Goal: Obtain resource: Download file/media

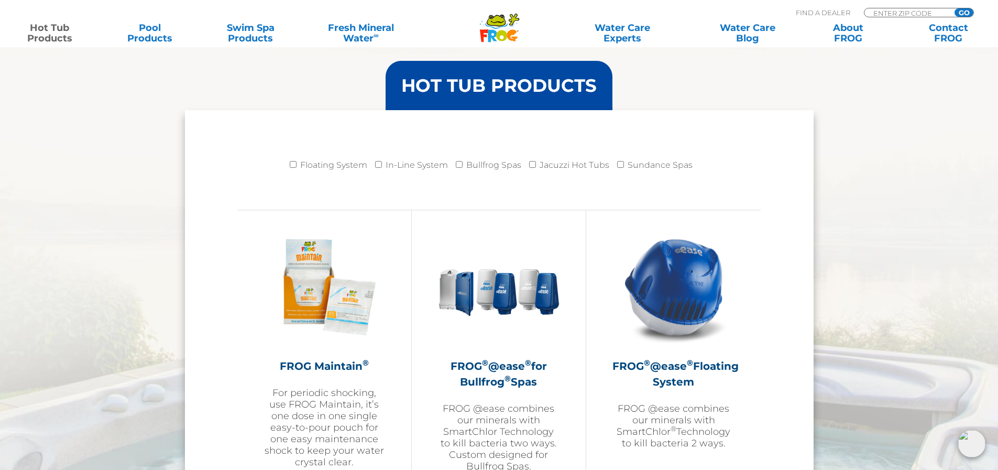
scroll to position [1048, 0]
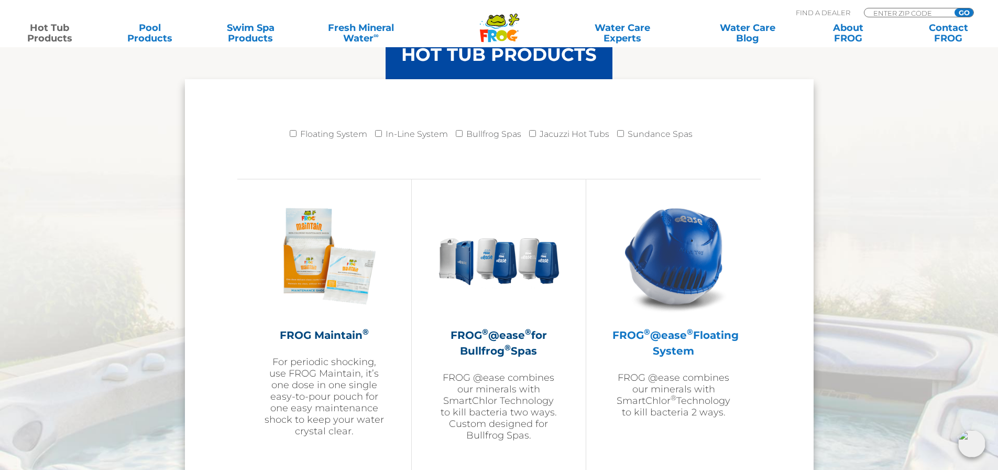
click at [682, 390] on p "FROG @ease combines our minerals with SmartChlor ® Technology to kill bacteria …" at bounding box center [674, 395] width 122 height 46
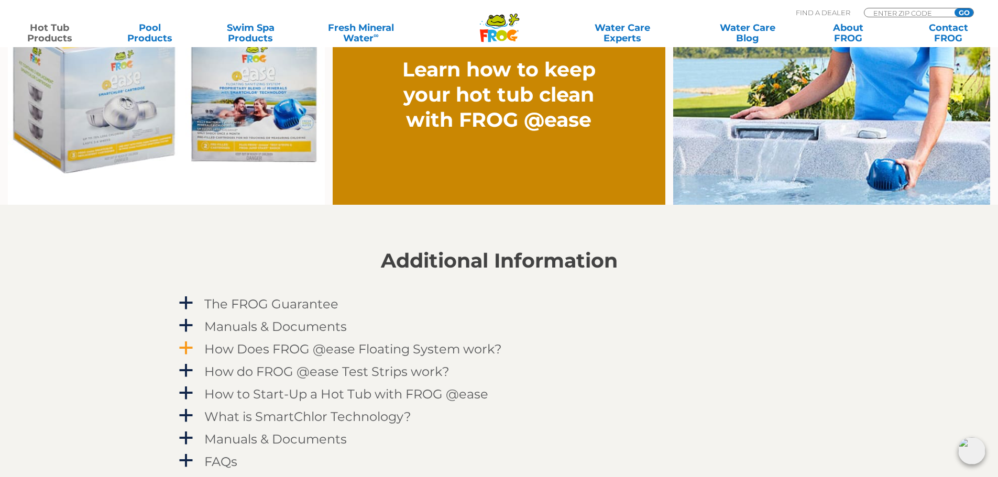
scroll to position [943, 0]
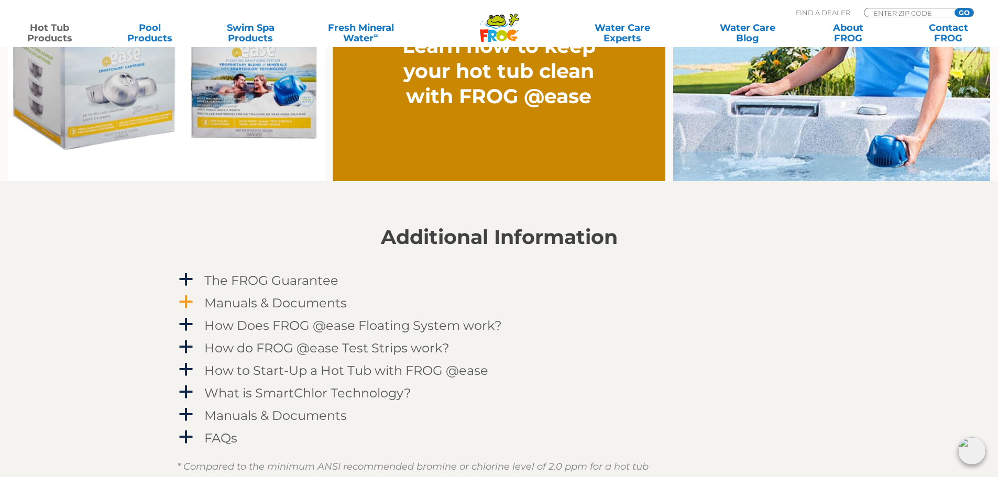
click at [267, 300] on h4 "Manuals & Documents" at bounding box center [275, 303] width 143 height 14
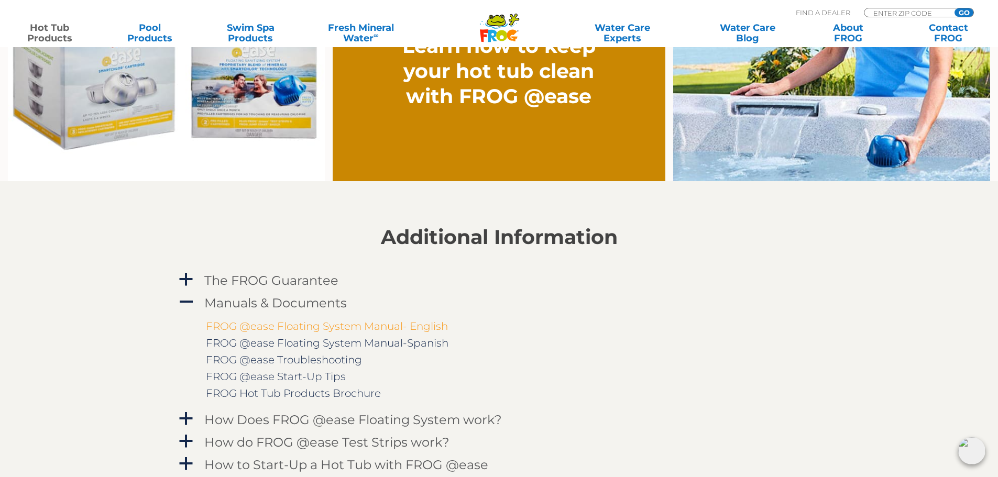
click at [309, 325] on link "FROG @ease Floating System Manual- English" at bounding box center [327, 326] width 242 height 13
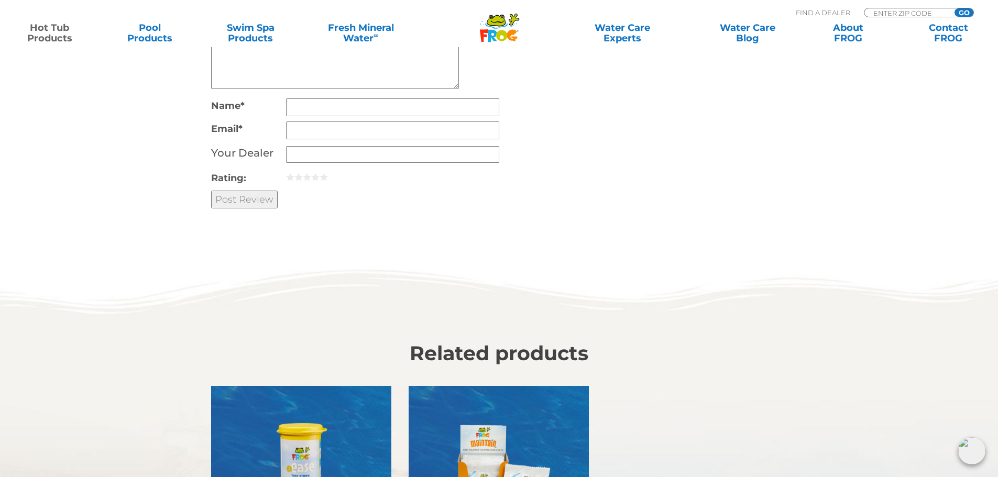
scroll to position [2620, 0]
